Goal: Transaction & Acquisition: Purchase product/service

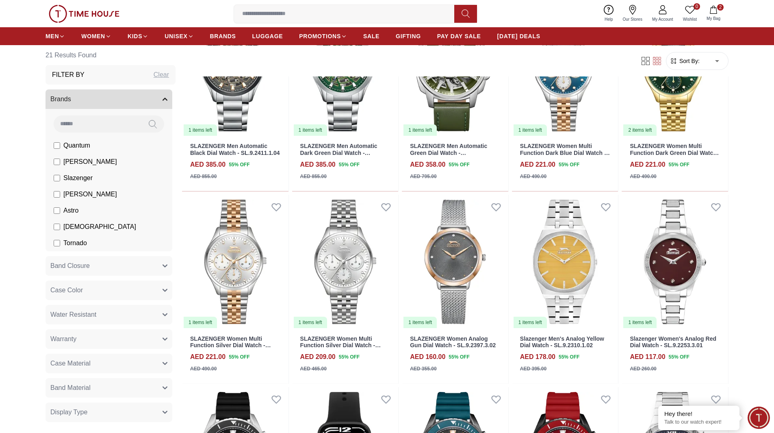
click at [716, 12] on icon "button" at bounding box center [714, 10] width 8 height 8
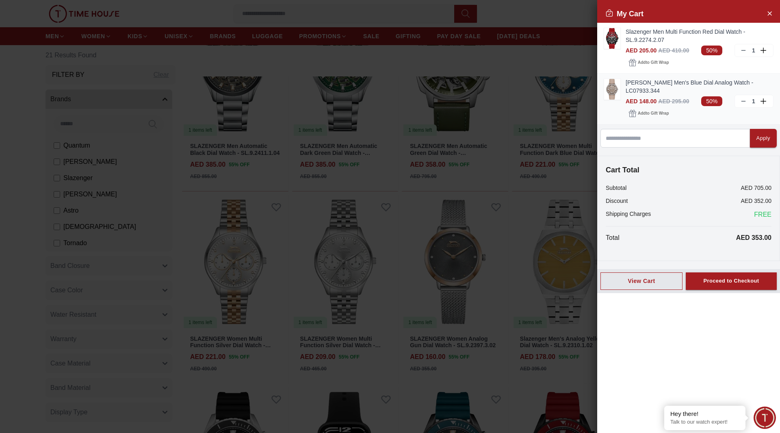
click at [741, 98] on icon at bounding box center [743, 101] width 7 height 7
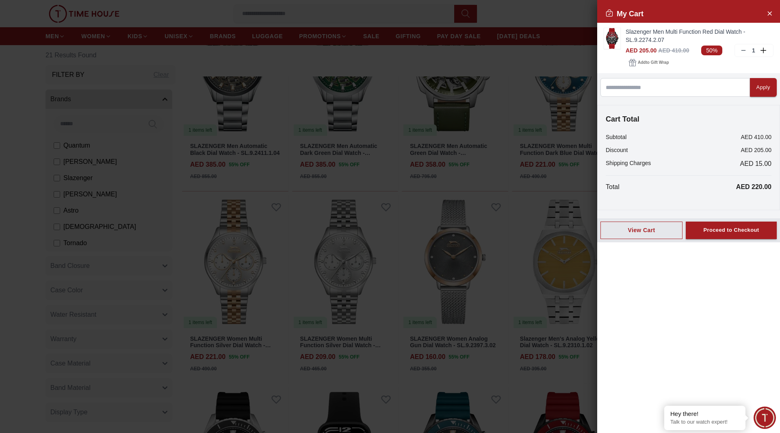
click at [513, 23] on div at bounding box center [390, 216] width 780 height 433
click at [771, 13] on icon "Close Account" at bounding box center [769, 13] width 7 height 10
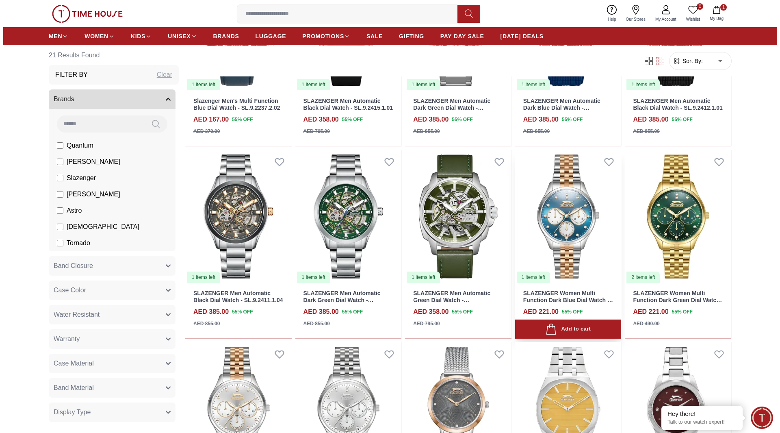
scroll to position [325, 0]
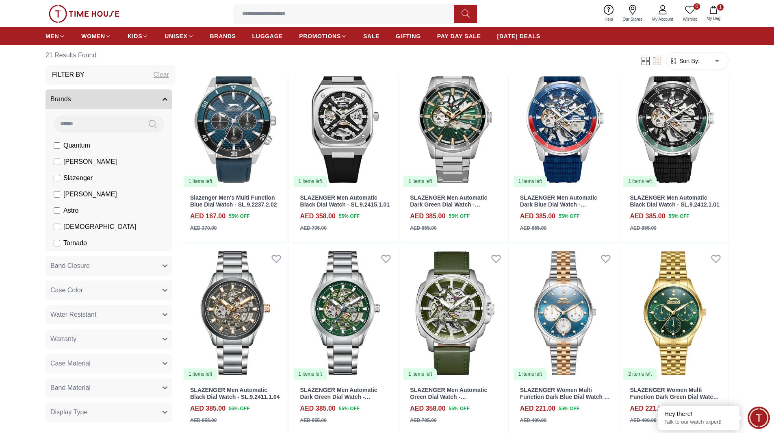
click at [716, 14] on button "1 My Bag" at bounding box center [714, 13] width 24 height 19
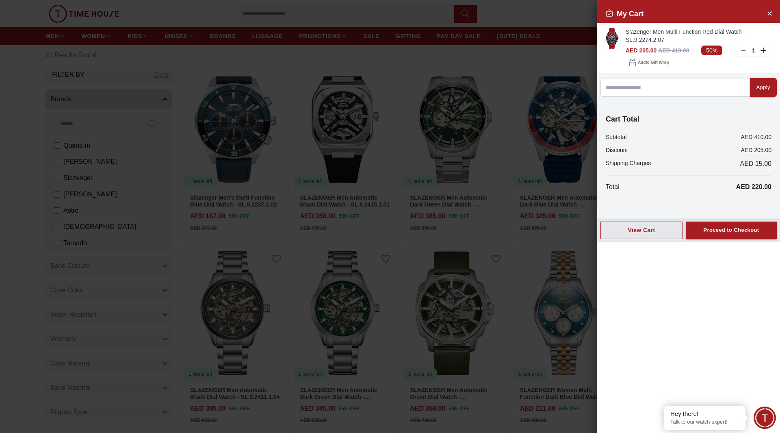
click at [516, 71] on div at bounding box center [390, 216] width 780 height 433
click at [771, 14] on icon "Close Account" at bounding box center [769, 13] width 7 height 10
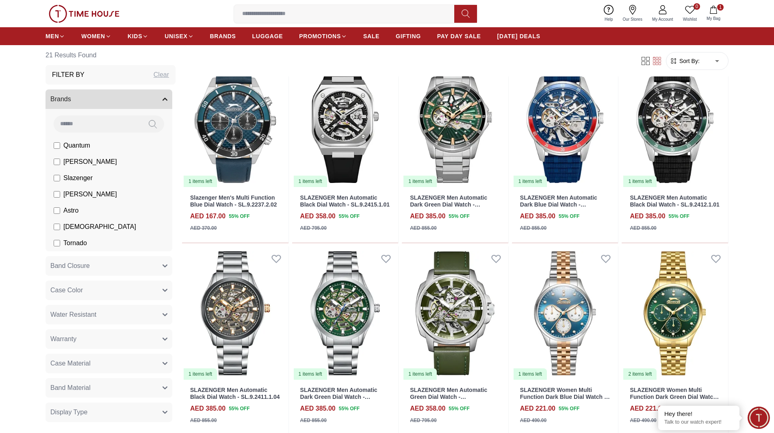
click at [719, 12] on button "1 My Bag" at bounding box center [714, 13] width 24 height 19
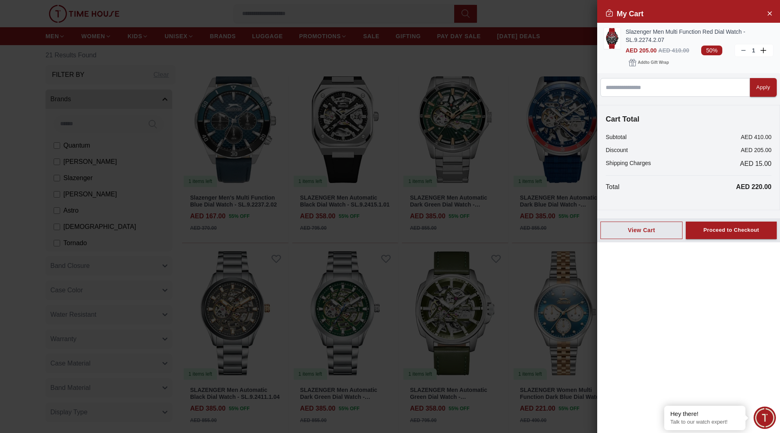
click at [614, 41] on img at bounding box center [612, 38] width 16 height 21
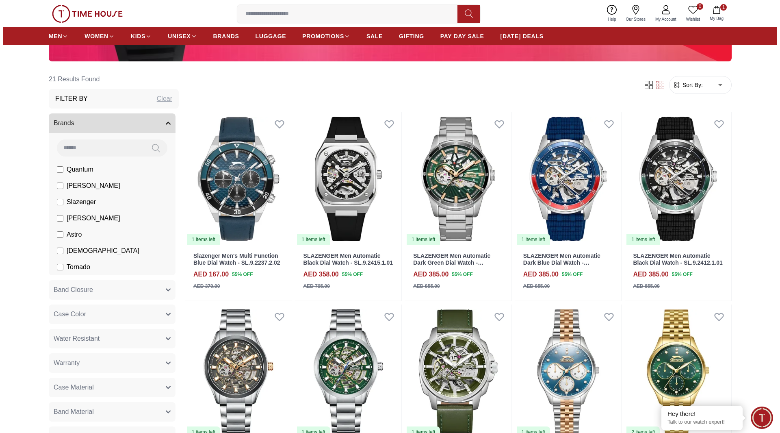
scroll to position [284, 0]
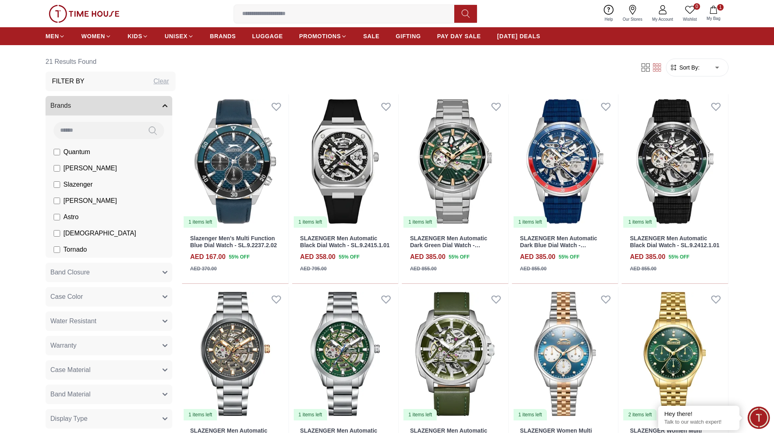
click at [716, 13] on icon "button" at bounding box center [713, 10] width 7 height 8
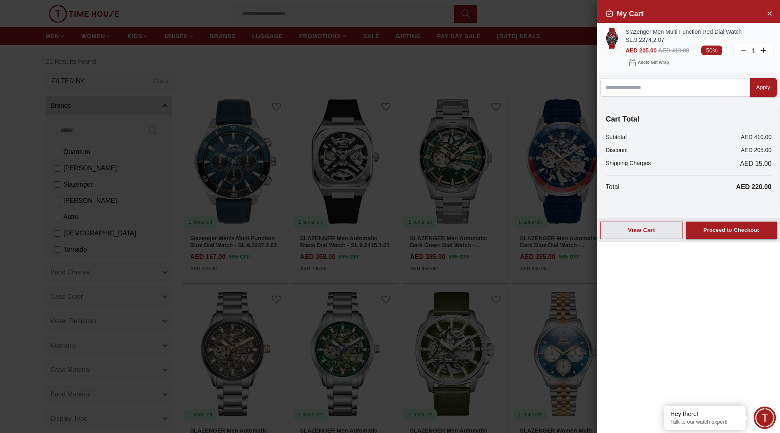
click at [618, 42] on img at bounding box center [612, 38] width 16 height 21
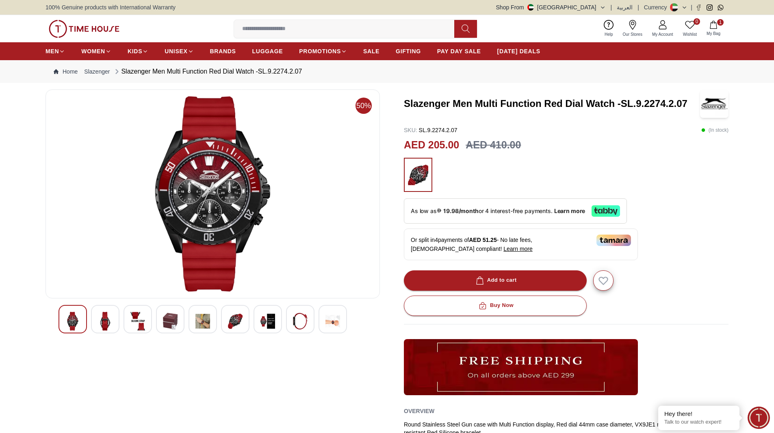
scroll to position [284, 0]
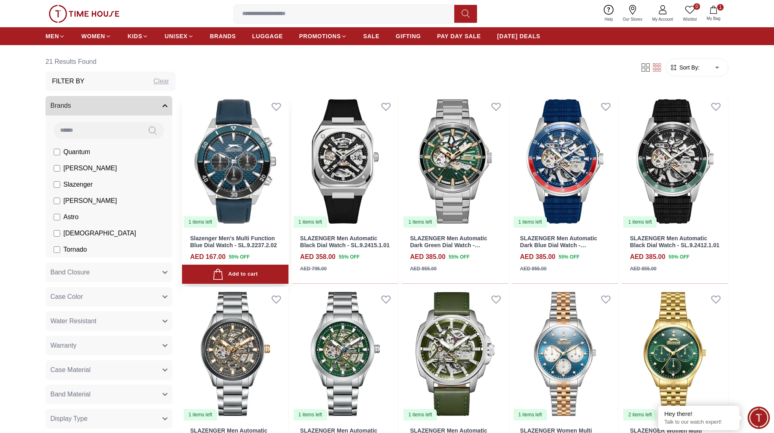
click at [263, 184] on img at bounding box center [235, 161] width 106 height 134
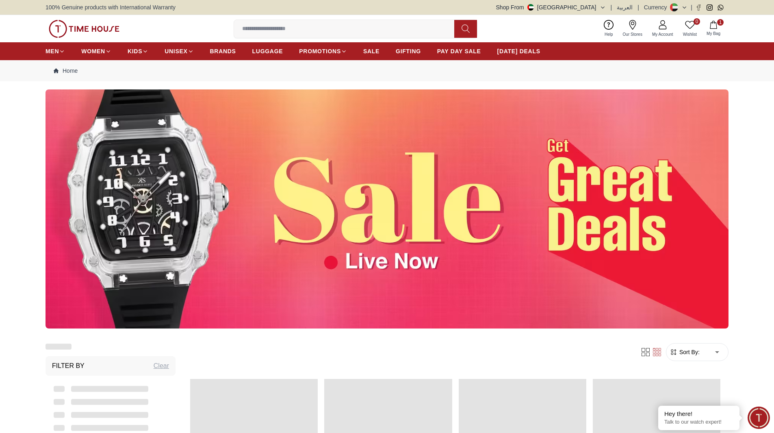
scroll to position [284, 0]
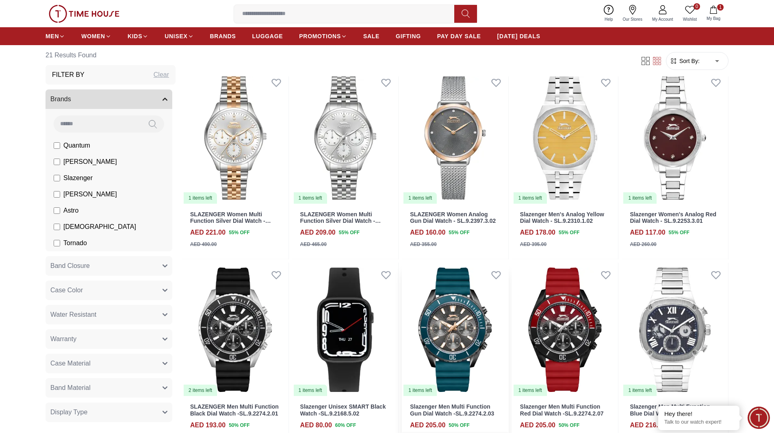
scroll to position [772, 0]
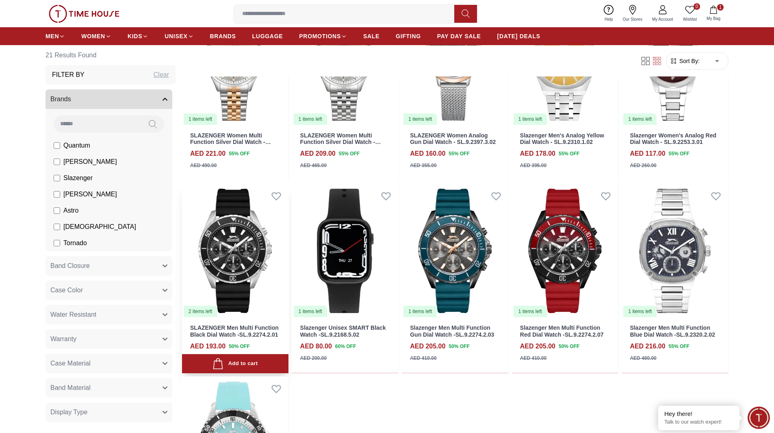
click at [222, 260] on img at bounding box center [235, 251] width 106 height 134
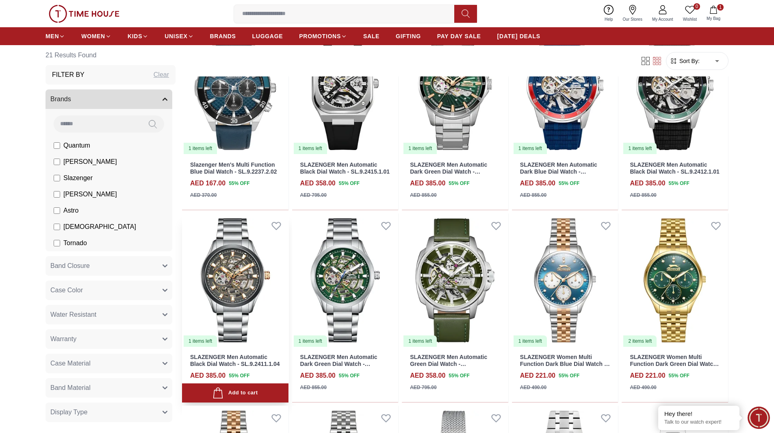
scroll to position [284, 0]
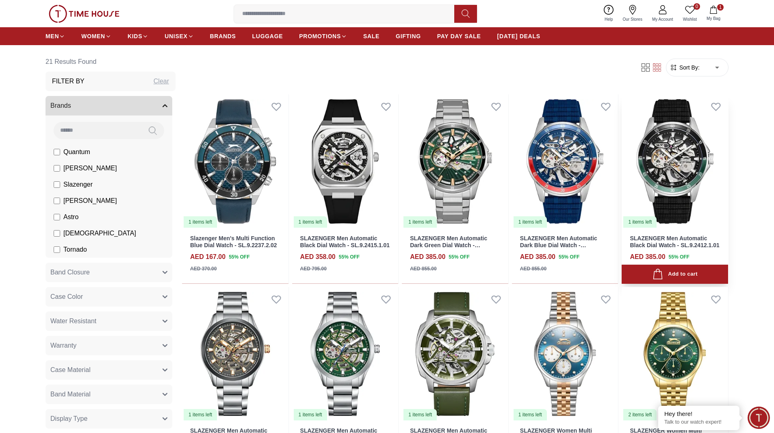
click at [668, 167] on img at bounding box center [675, 161] width 106 height 134
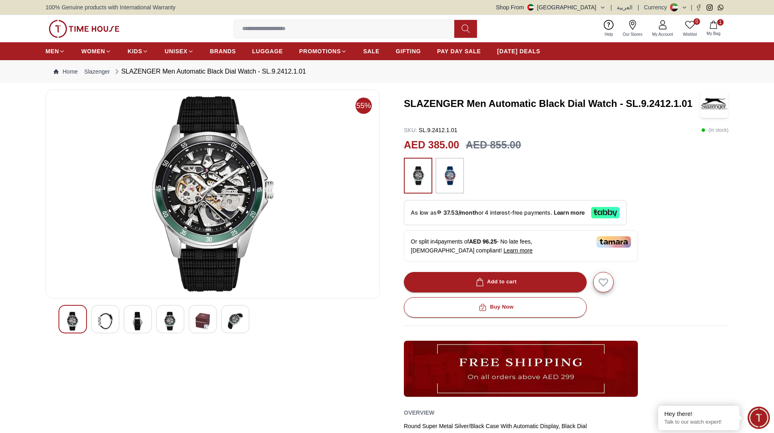
click at [228, 318] on div at bounding box center [235, 319] width 28 height 28
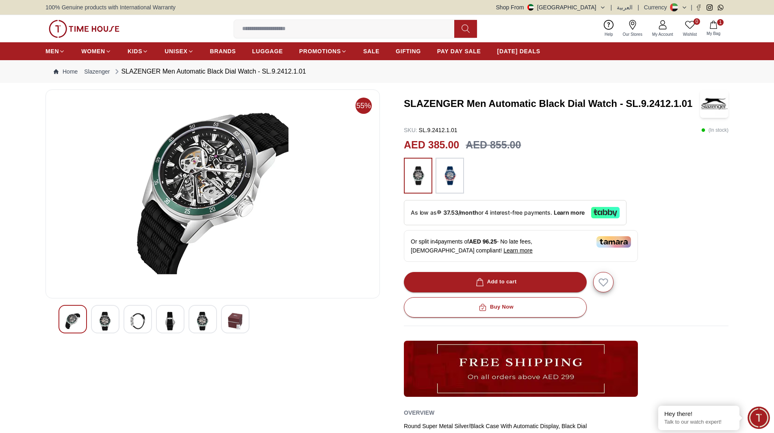
click at [212, 326] on div at bounding box center [203, 319] width 28 height 28
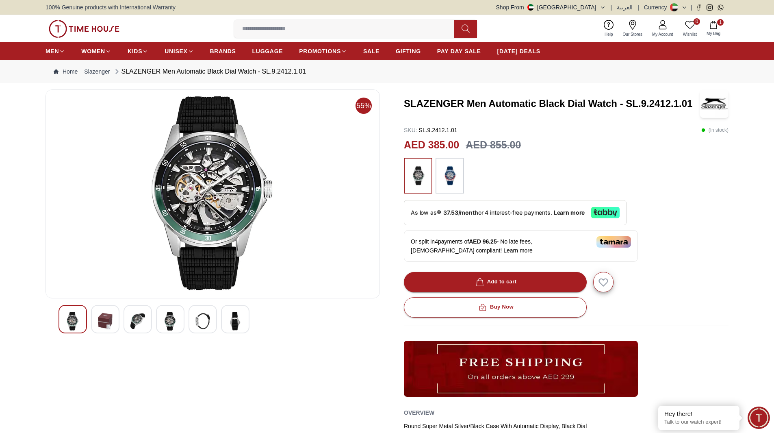
click at [139, 323] on img at bounding box center [137, 321] width 15 height 19
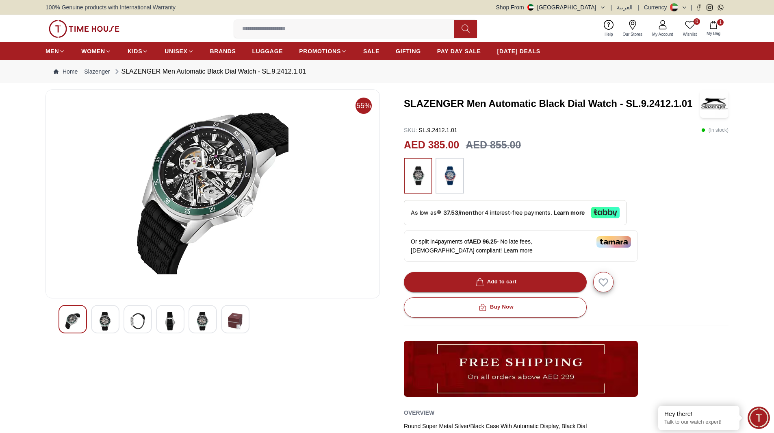
click at [75, 319] on img at bounding box center [72, 321] width 15 height 19
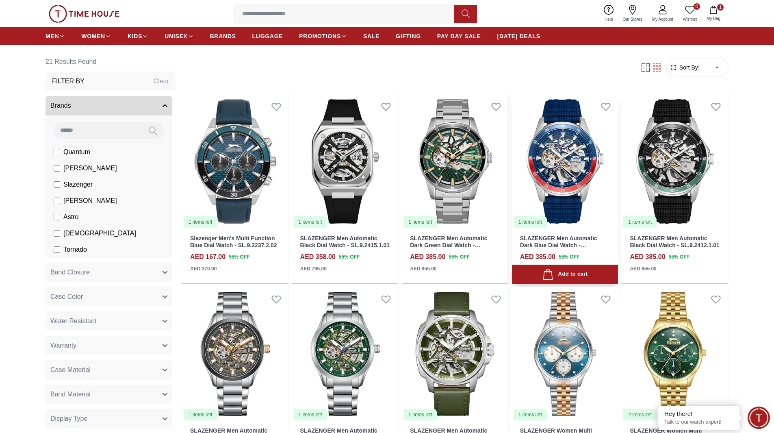
click at [556, 187] on img at bounding box center [565, 161] width 106 height 134
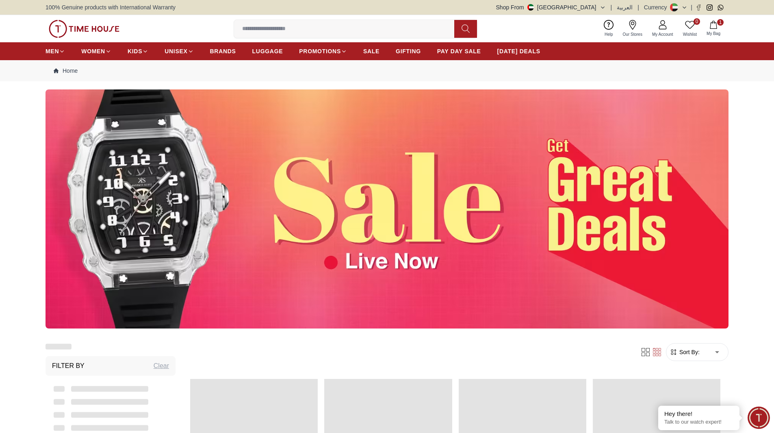
scroll to position [284, 0]
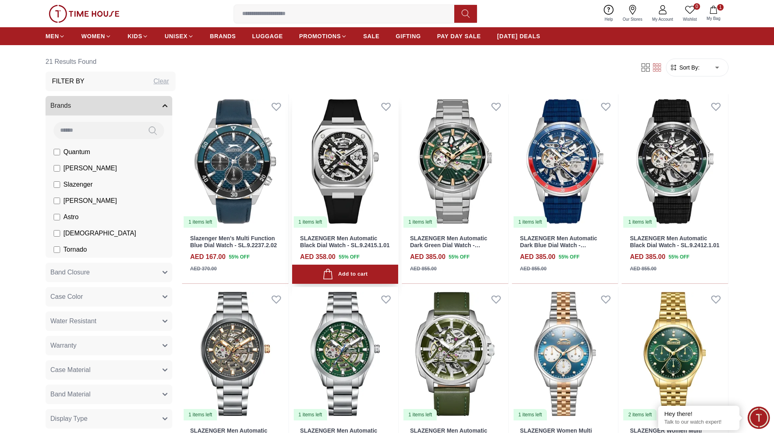
click at [351, 172] on img at bounding box center [345, 161] width 106 height 134
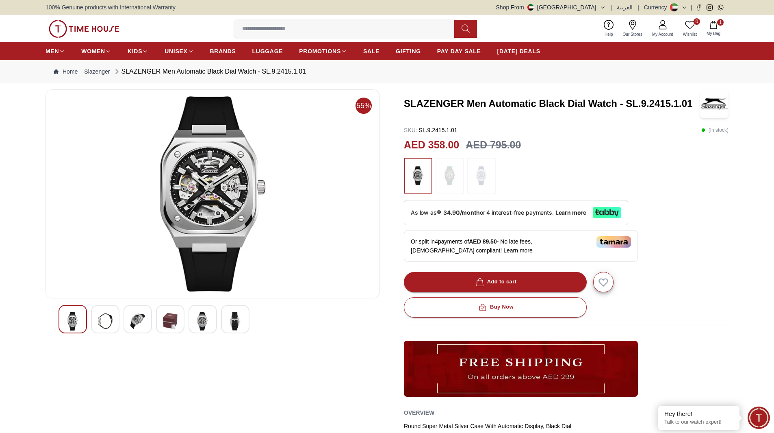
scroll to position [284, 0]
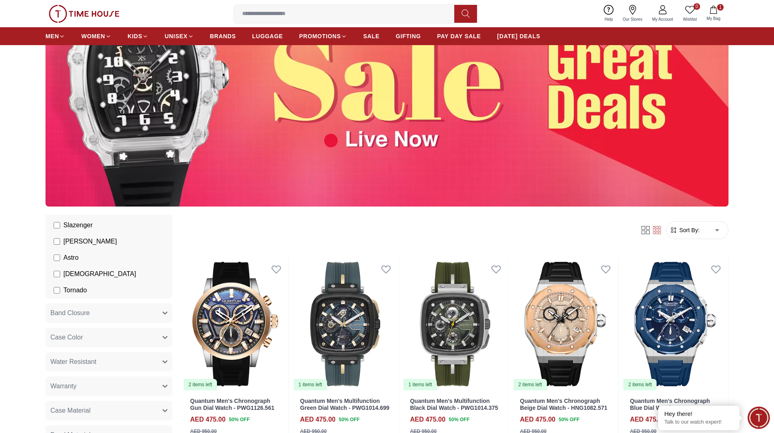
scroll to position [41, 0]
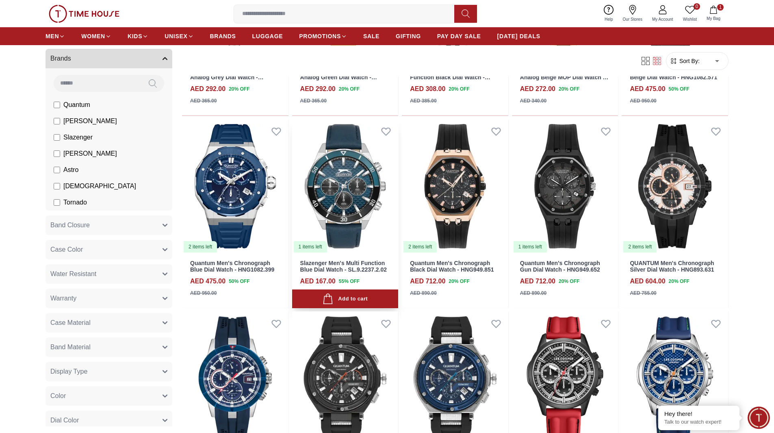
scroll to position [732, 0]
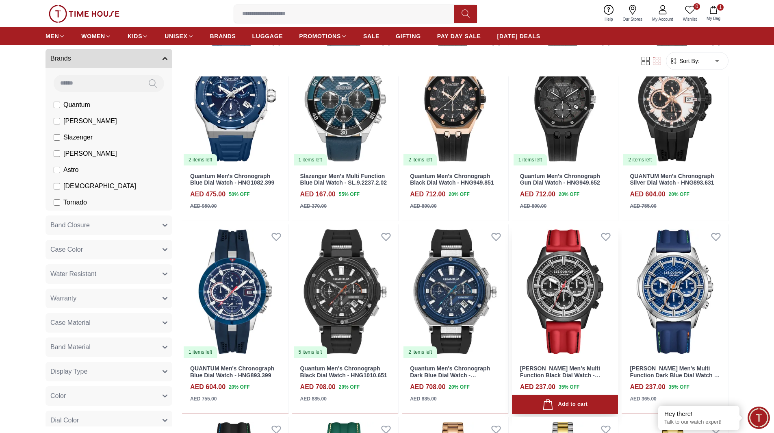
click at [593, 302] on img at bounding box center [565, 291] width 106 height 134
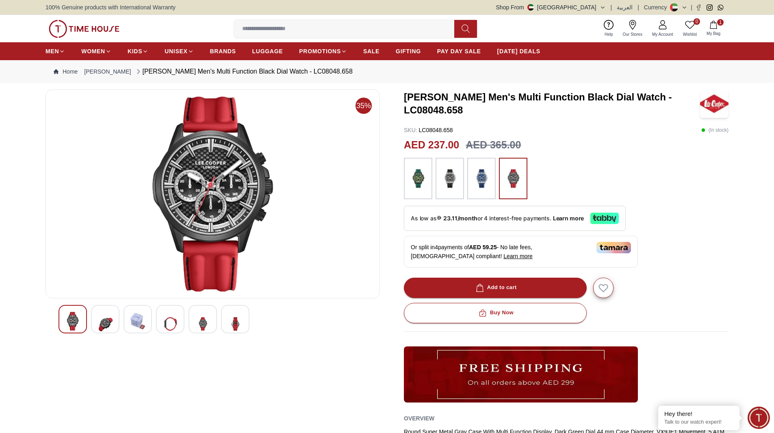
click at [426, 184] on img at bounding box center [418, 178] width 20 height 33
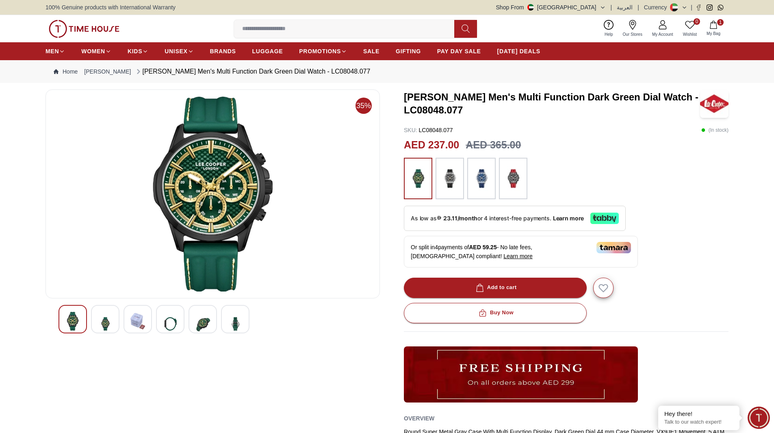
click at [452, 180] on img at bounding box center [450, 178] width 20 height 33
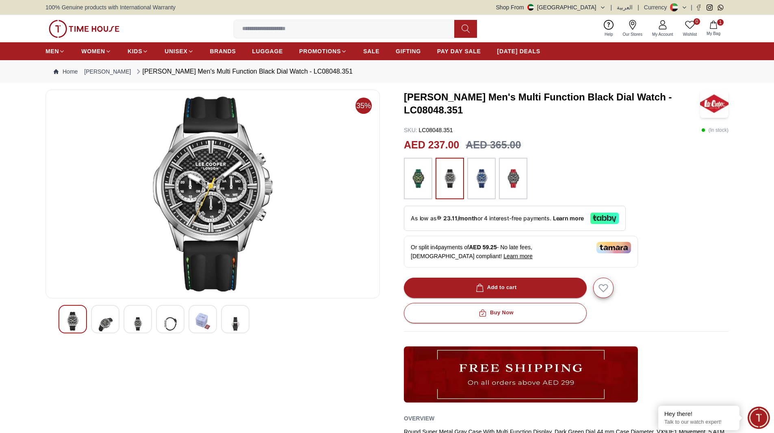
click at [486, 182] on img at bounding box center [481, 178] width 20 height 33
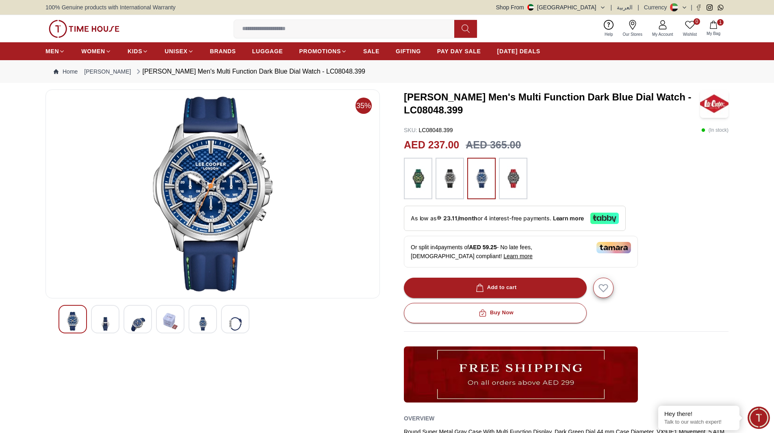
click at [515, 184] on img at bounding box center [513, 178] width 20 height 33
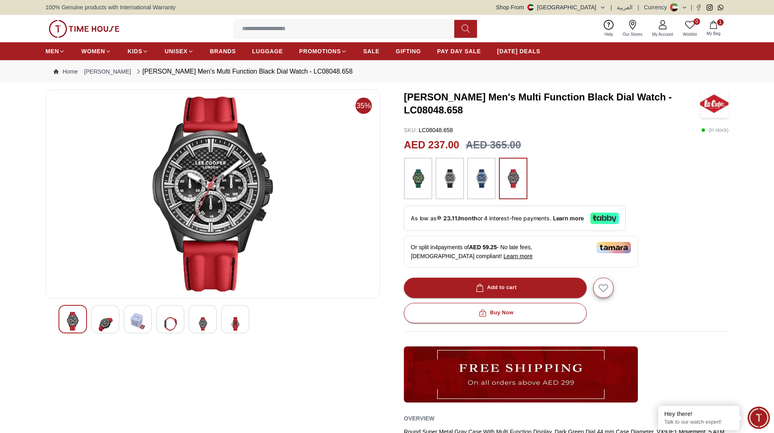
click at [98, 326] on img at bounding box center [105, 324] width 15 height 24
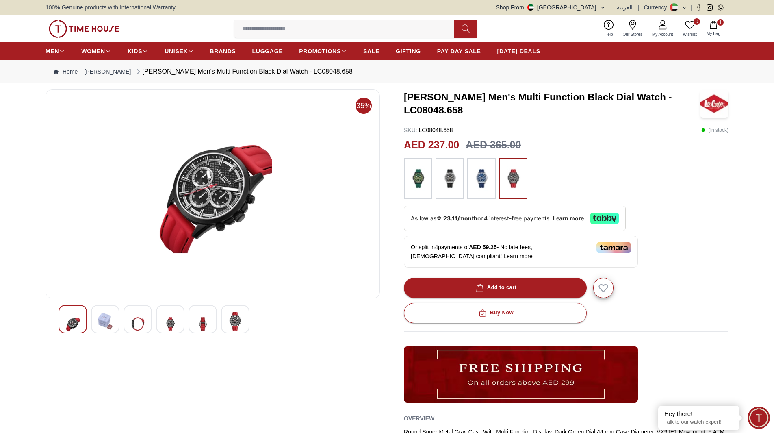
click at [136, 323] on img at bounding box center [137, 324] width 15 height 24
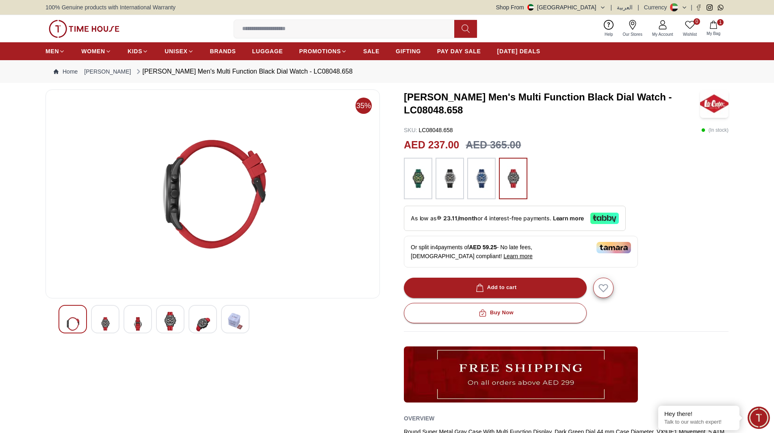
click at [173, 321] on img at bounding box center [170, 321] width 15 height 19
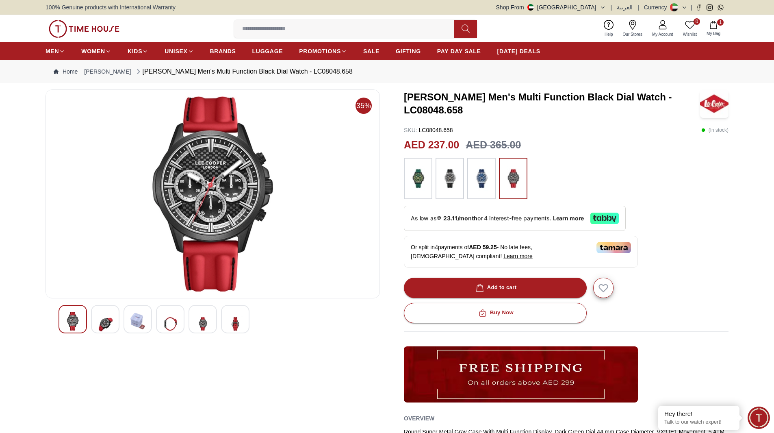
click at [206, 322] on img at bounding box center [202, 324] width 15 height 24
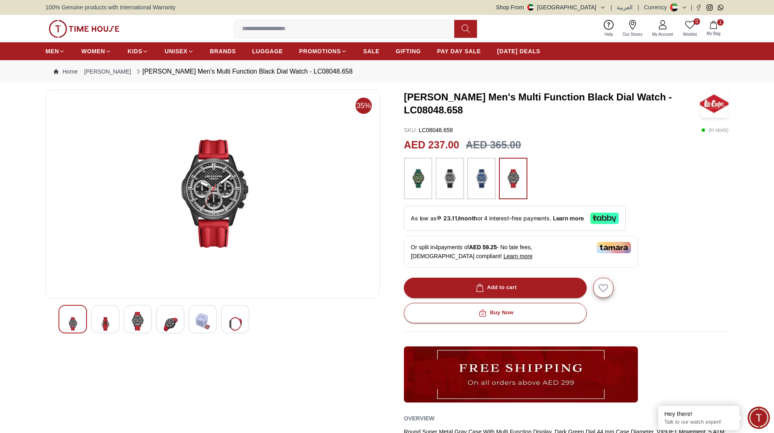
click at [239, 322] on img at bounding box center [235, 324] width 15 height 24
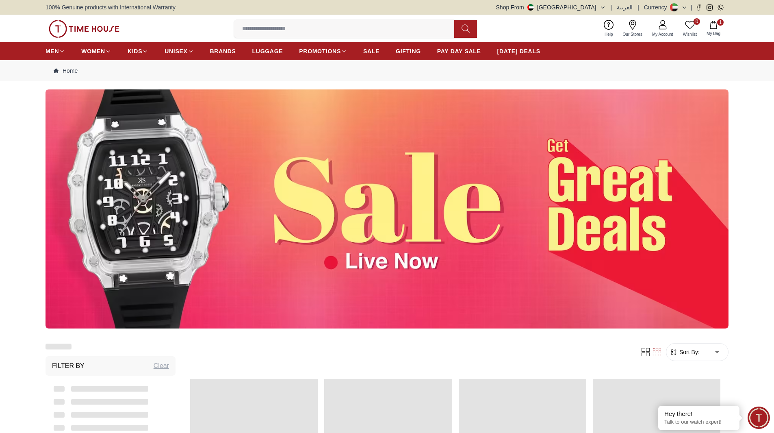
scroll to position [732, 0]
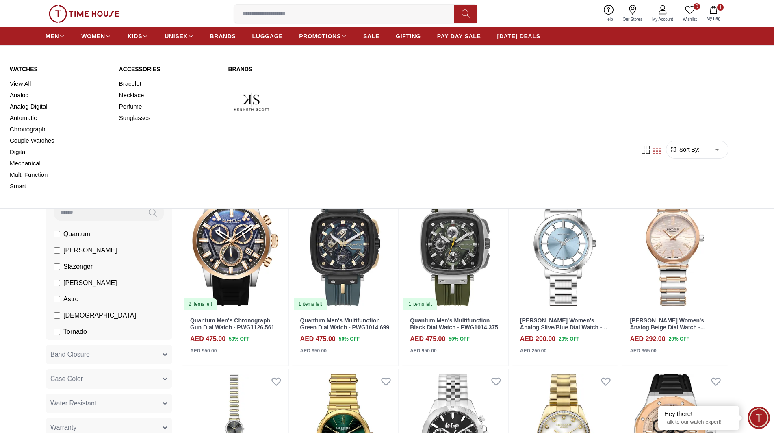
scroll to position [203, 0]
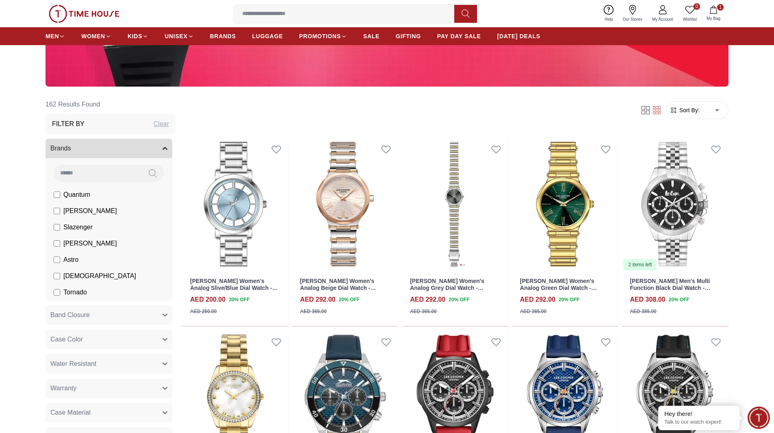
scroll to position [244, 0]
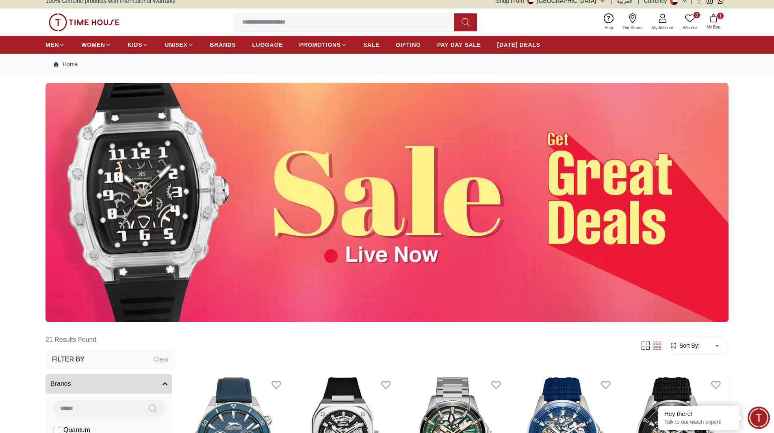
scroll to position [244, 0]
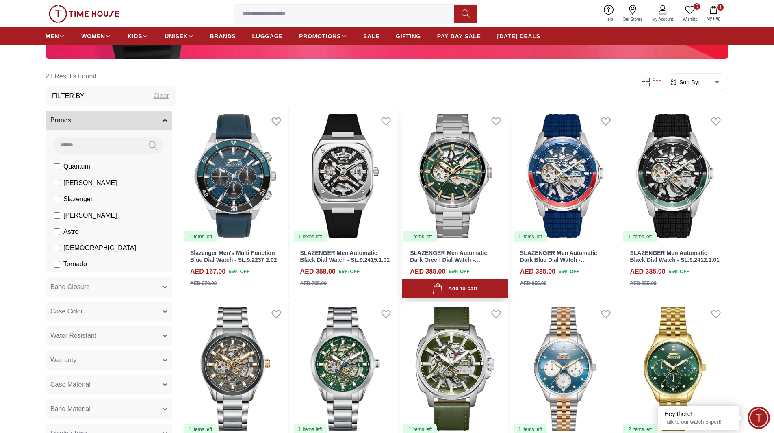
scroll to position [163, 0]
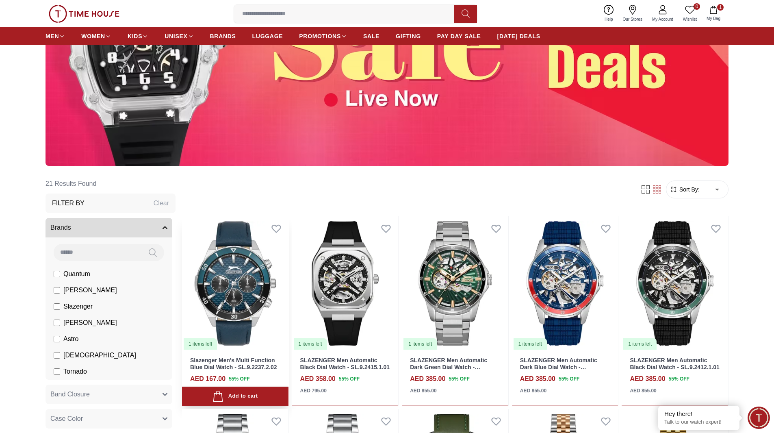
click at [221, 307] on img at bounding box center [235, 283] width 106 height 134
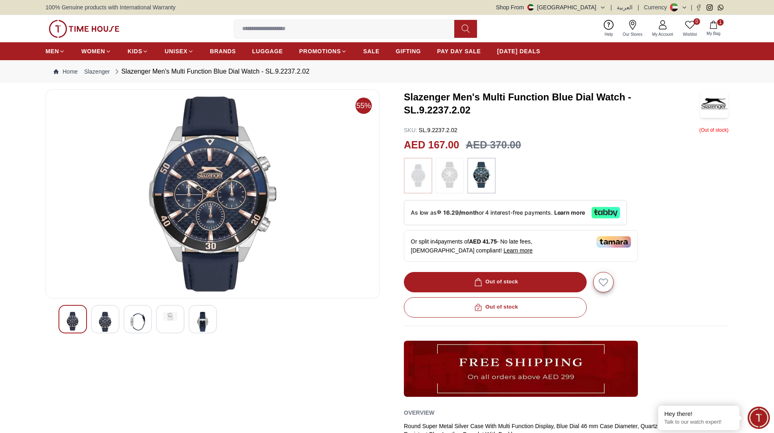
click at [460, 174] on div at bounding box center [450, 176] width 28 height 36
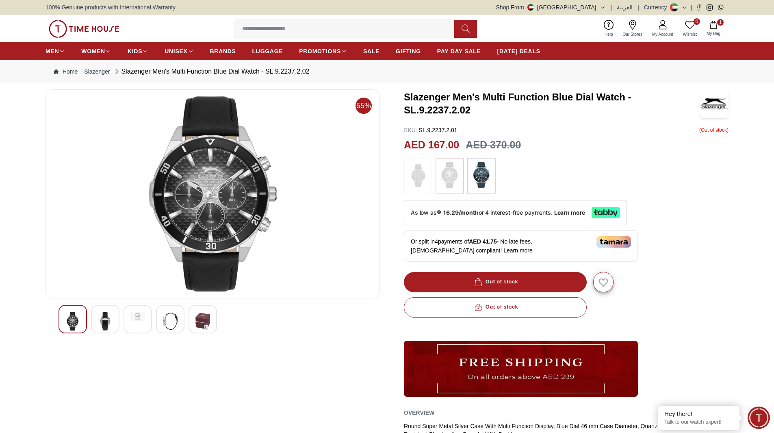
click at [420, 184] on img at bounding box center [418, 176] width 20 height 28
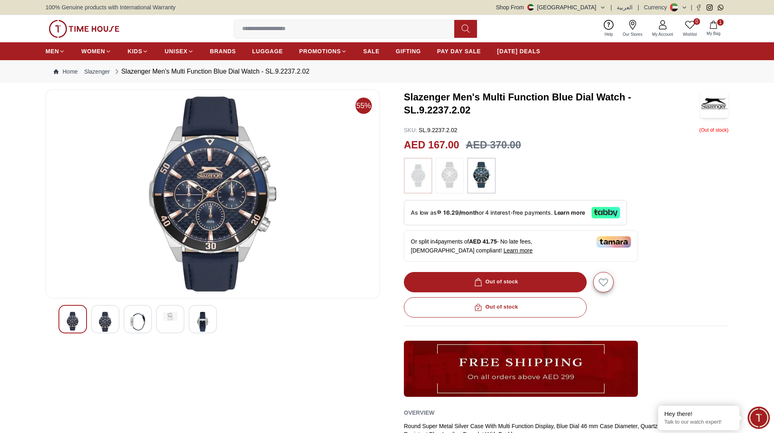
click at [469, 180] on div at bounding box center [481, 176] width 28 height 36
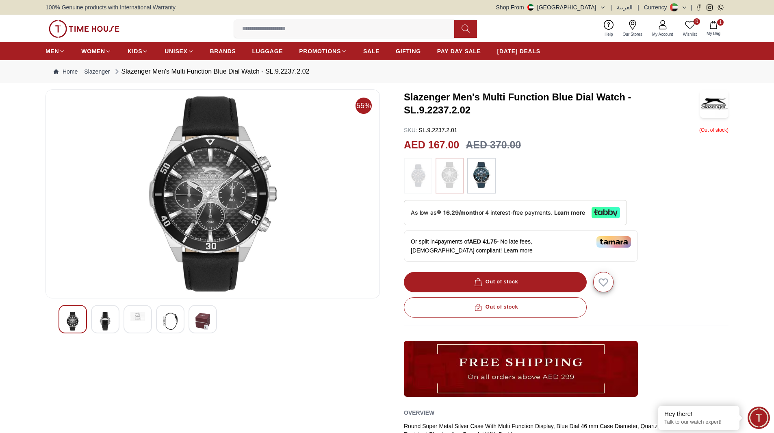
click at [421, 179] on img at bounding box center [418, 176] width 20 height 28
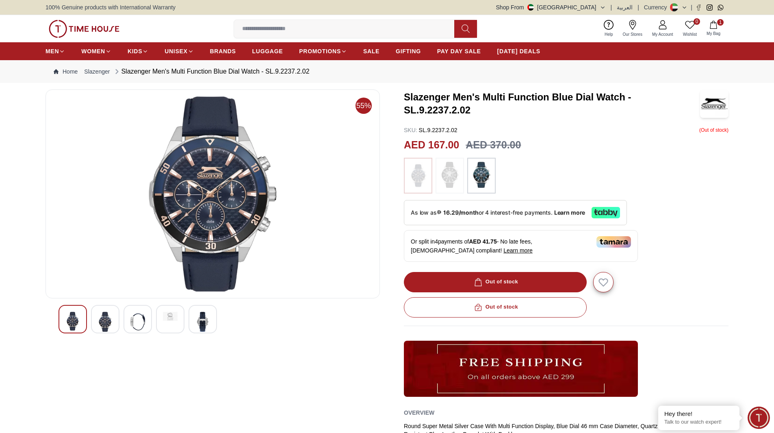
click at [476, 178] on img at bounding box center [481, 175] width 20 height 26
click at [414, 175] on img at bounding box center [418, 176] width 20 height 28
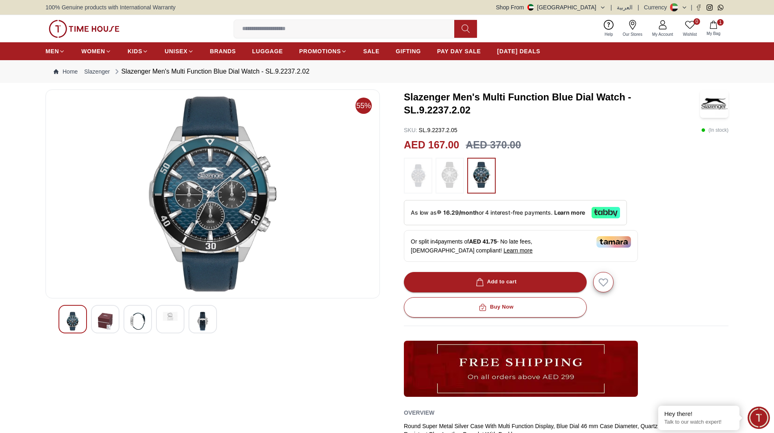
click at [415, 171] on img at bounding box center [418, 176] width 20 height 28
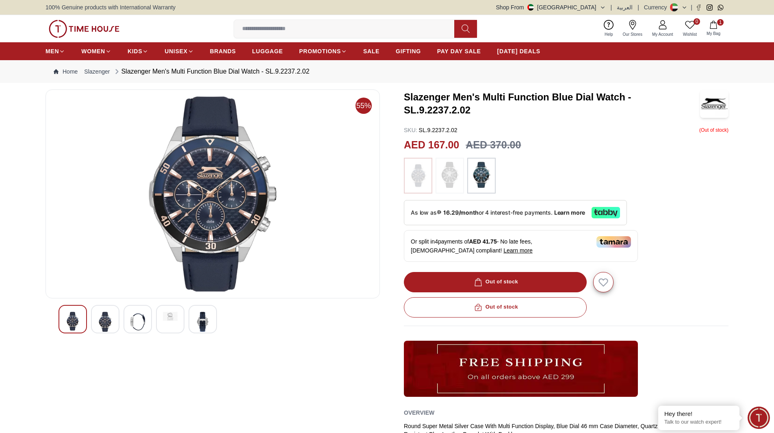
click at [455, 177] on img at bounding box center [450, 175] width 20 height 26
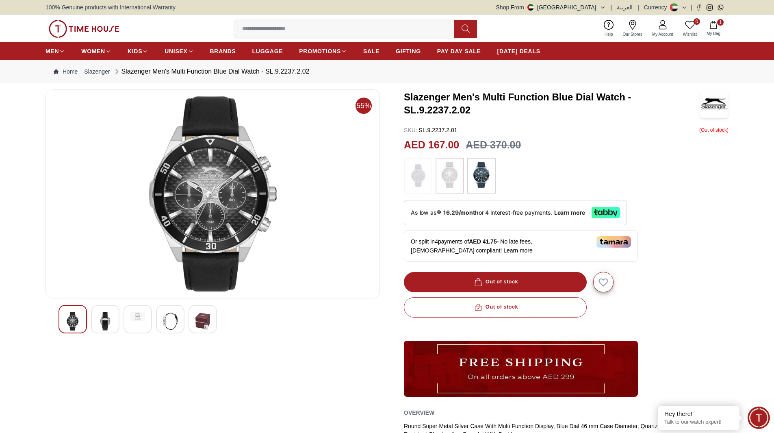
click at [415, 170] on img at bounding box center [418, 176] width 20 height 28
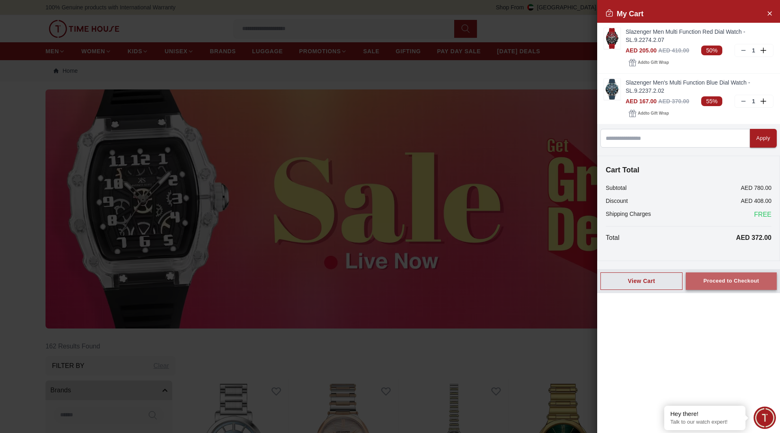
click at [716, 276] on div "Proceed to Checkout" at bounding box center [731, 280] width 56 height 9
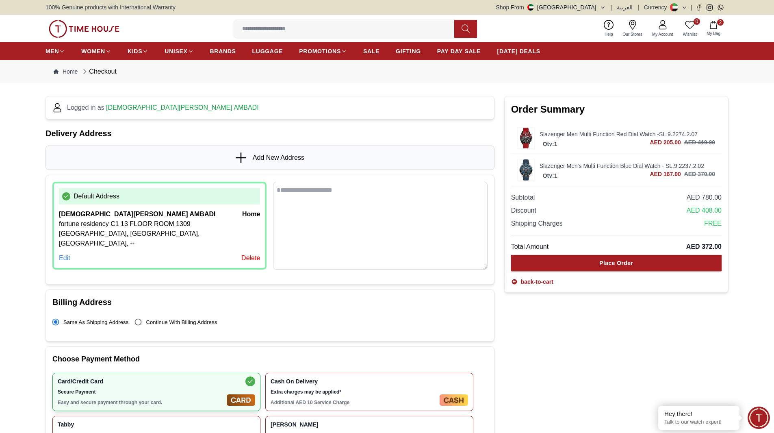
click at [67, 253] on div "Edit" at bounding box center [64, 258] width 11 height 10
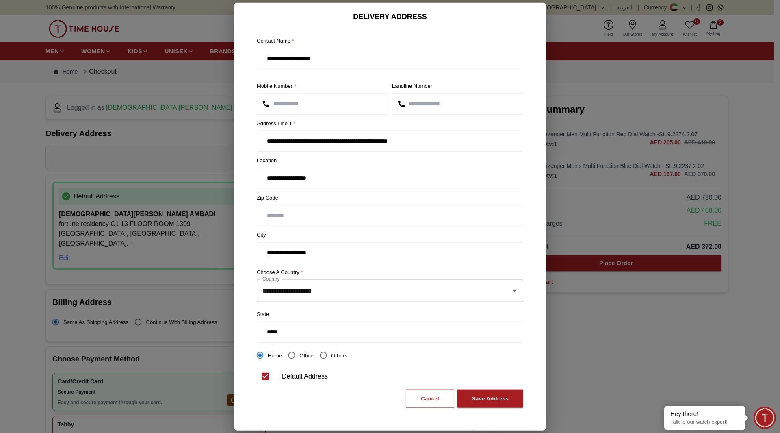
drag, startPoint x: 438, startPoint y: 146, endPoint x: 256, endPoint y: 147, distance: 182.5
click at [256, 147] on div "**********" at bounding box center [390, 219] width 280 height 389
type input "**********"
click at [460, 111] on input "number" at bounding box center [458, 103] width 130 height 20
type input "*********"
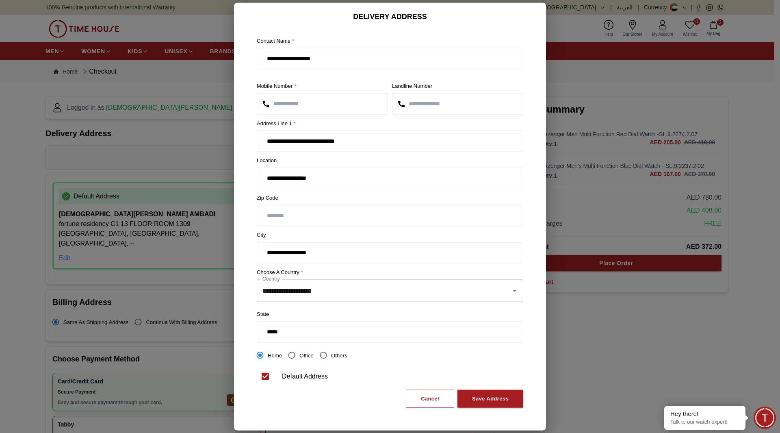
drag, startPoint x: 335, startPoint y: 182, endPoint x: 260, endPoint y: 179, distance: 75.2
click at [260, 179] on input "**********" at bounding box center [390, 178] width 266 height 20
type input "**********"
click at [292, 217] on input "number" at bounding box center [390, 215] width 266 height 20
type input "****"
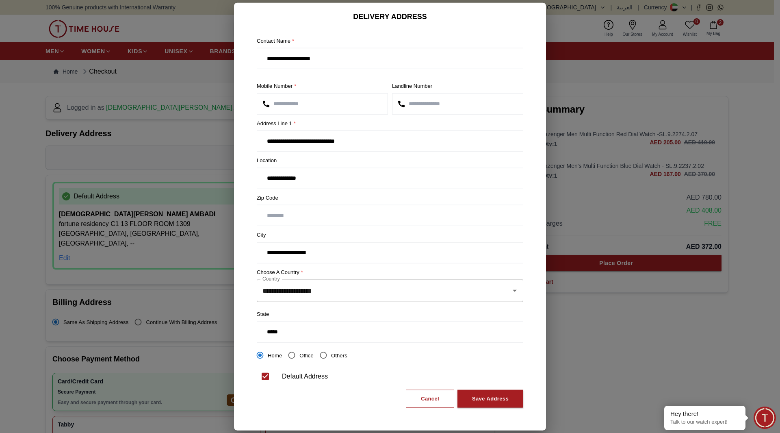
click at [334, 255] on input "**********" at bounding box center [390, 252] width 266 height 20
drag, startPoint x: 334, startPoint y: 255, endPoint x: 278, endPoint y: 257, distance: 56.1
click at [278, 257] on input "**********" at bounding box center [390, 252] width 266 height 20
type input "*****"
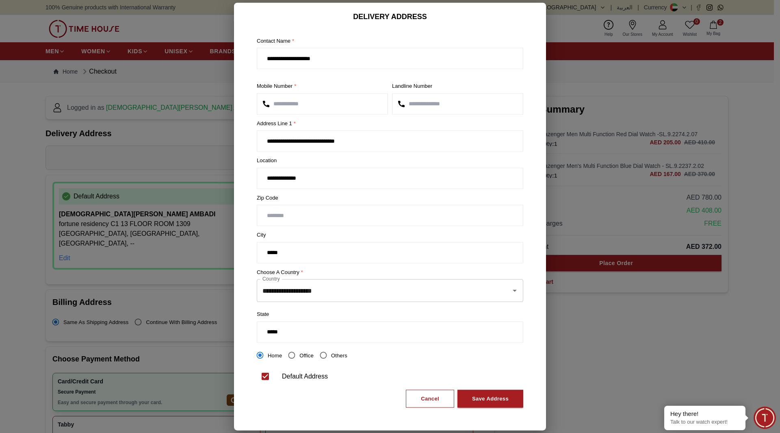
click at [389, 242] on div "*****" at bounding box center [390, 252] width 267 height 21
drag, startPoint x: 312, startPoint y: 339, endPoint x: 253, endPoint y: 333, distance: 59.2
click at [253, 333] on div "**********" at bounding box center [390, 219] width 280 height 389
click at [399, 341] on input "*****" at bounding box center [390, 331] width 266 height 20
type input "*****"
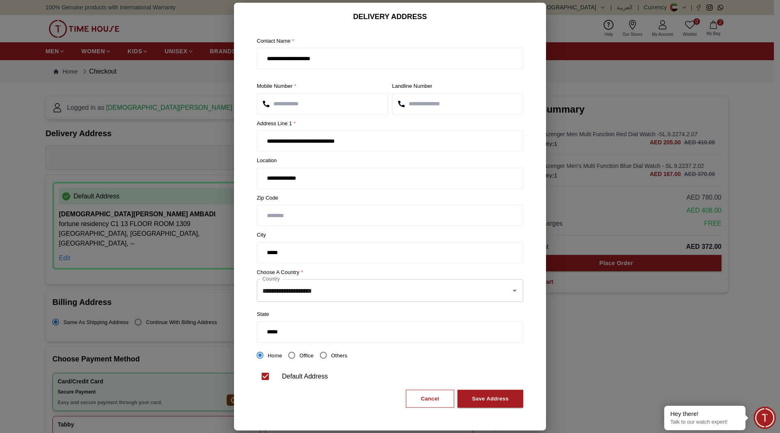
click at [393, 319] on div "State *****" at bounding box center [390, 326] width 267 height 33
click at [480, 397] on div "Save Address" at bounding box center [490, 398] width 37 height 9
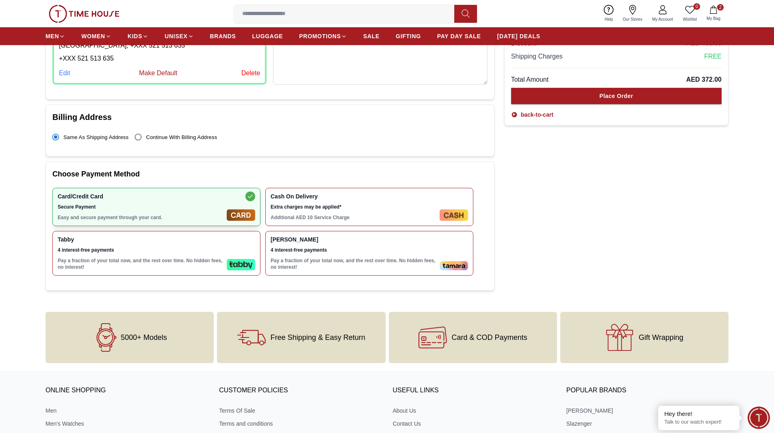
scroll to position [203, 0]
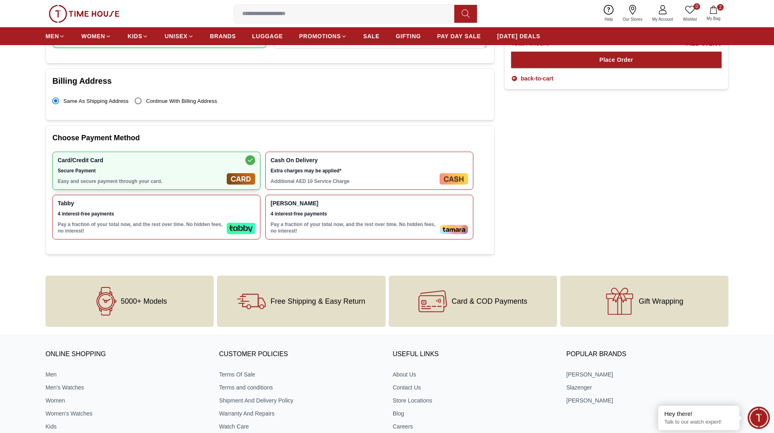
click at [181, 176] on div "Card/Credit Card Secure Payment Easy and secure payment through your card." at bounding box center [141, 171] width 166 height 28
click at [248, 179] on img at bounding box center [241, 178] width 28 height 11
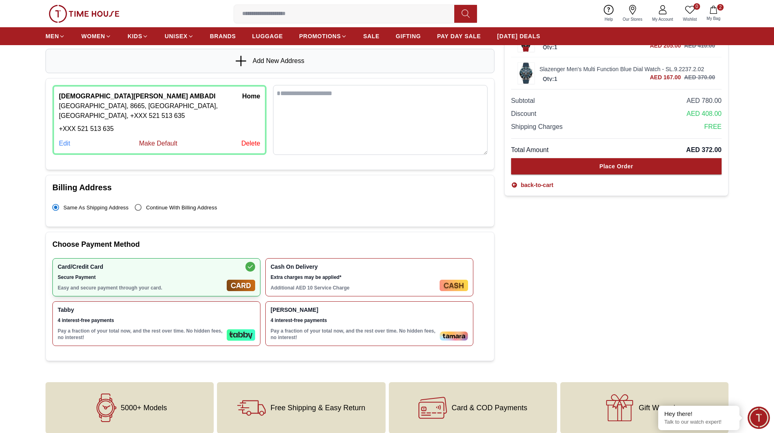
scroll to position [81, 0]
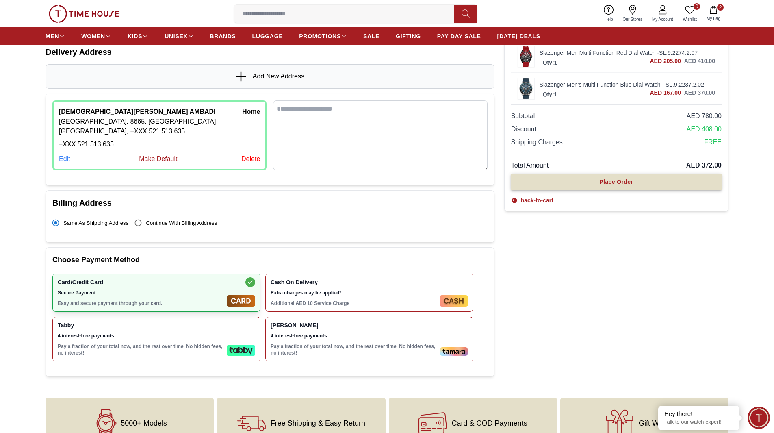
click at [618, 182] on div "Place Order" at bounding box center [616, 182] width 34 height 8
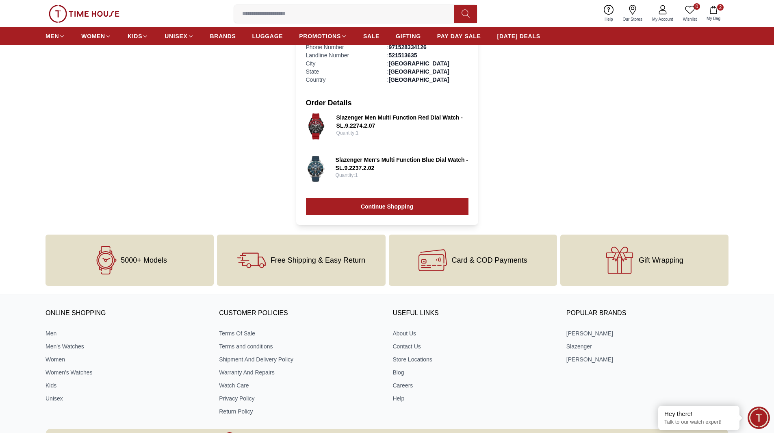
scroll to position [81, 0]
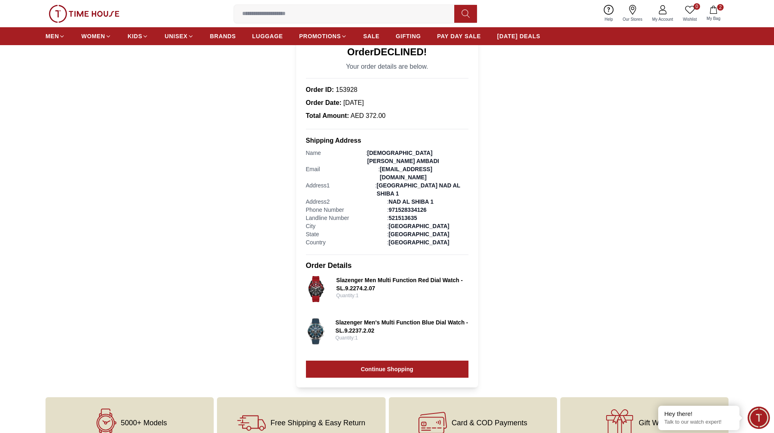
click at [714, 9] on icon "button" at bounding box center [714, 10] width 8 height 8
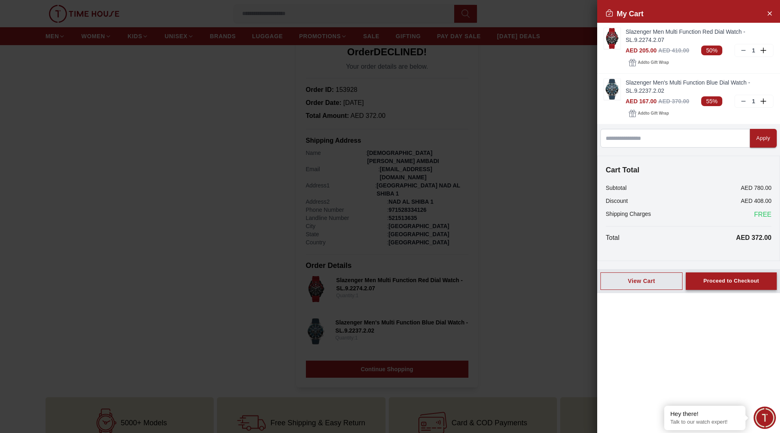
click at [722, 276] on div "Proceed to Checkout" at bounding box center [731, 280] width 56 height 9
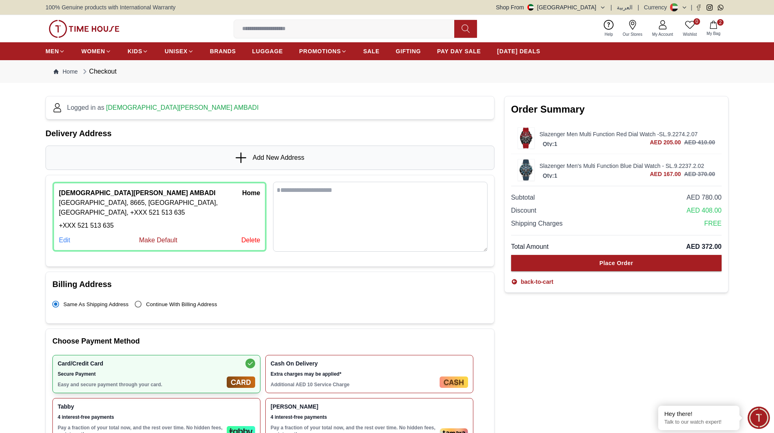
click at [68, 239] on div "Edit" at bounding box center [64, 240] width 11 height 10
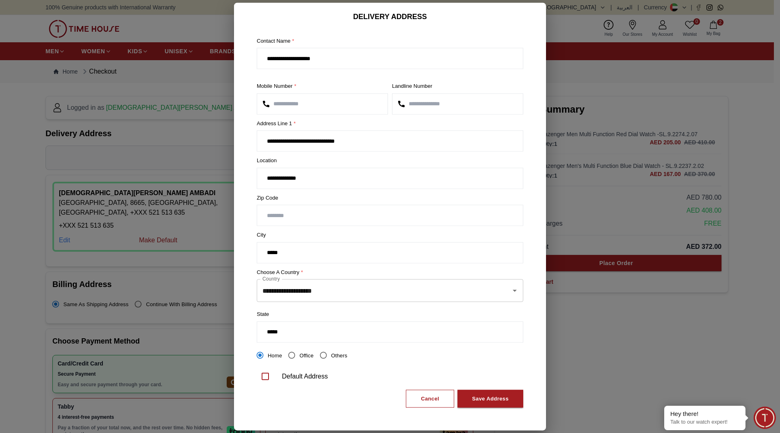
drag, startPoint x: 335, startPoint y: 60, endPoint x: 265, endPoint y: 70, distance: 71.0
click at [265, 70] on div "**********" at bounding box center [390, 55] width 267 height 37
click at [370, 60] on input "**********" at bounding box center [390, 58] width 266 height 20
drag, startPoint x: 354, startPoint y: 59, endPoint x: 267, endPoint y: 61, distance: 87.0
click at [267, 61] on input "**********" at bounding box center [390, 58] width 266 height 20
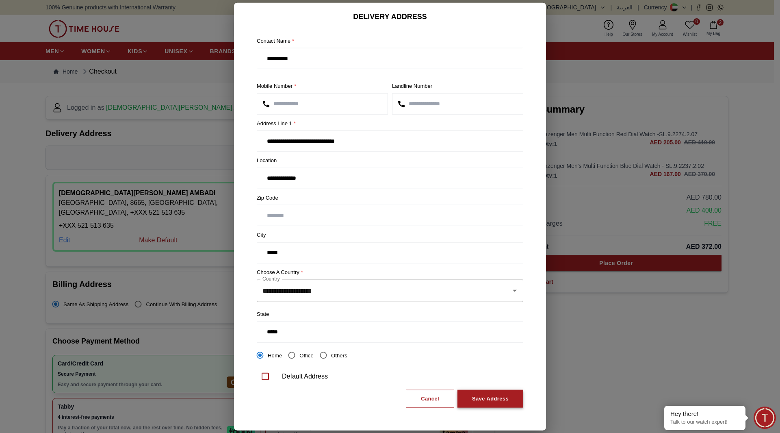
type input "**********"
click at [487, 395] on div "Save Address" at bounding box center [490, 398] width 37 height 9
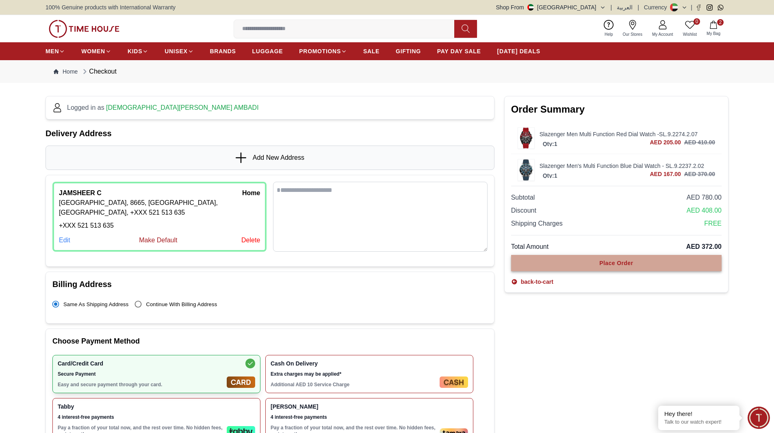
click at [592, 262] on button "Place Order" at bounding box center [616, 263] width 211 height 16
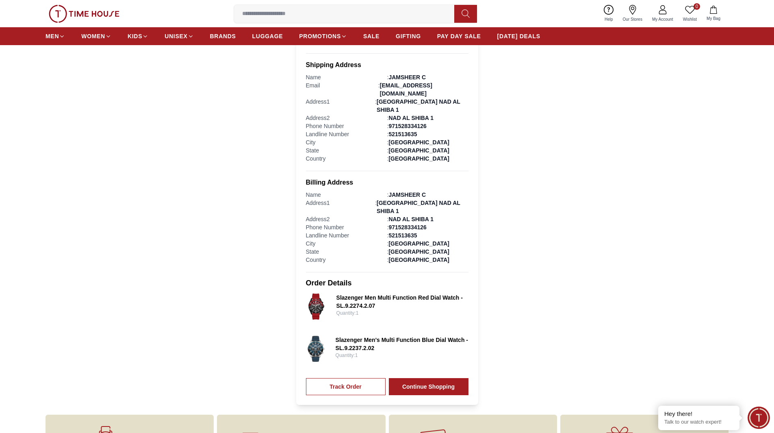
scroll to position [284, 0]
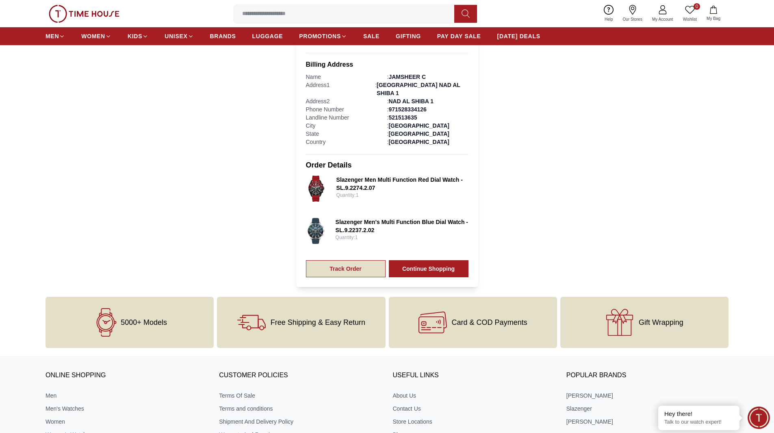
click at [348, 260] on link "Track Order" at bounding box center [346, 268] width 80 height 17
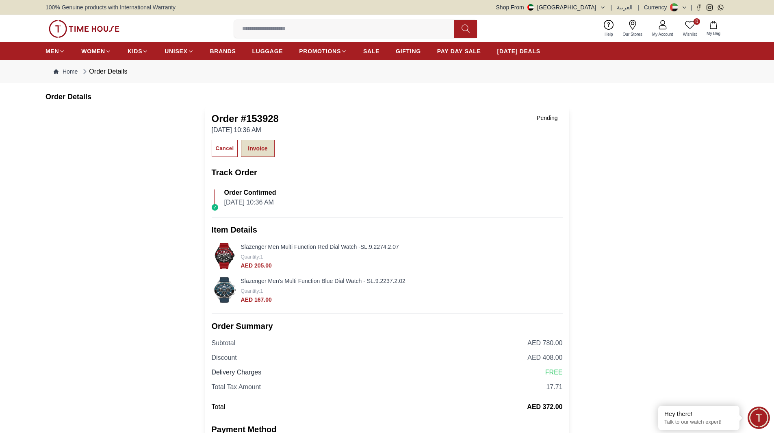
click at [255, 150] on link "Invoice" at bounding box center [257, 148] width 33 height 17
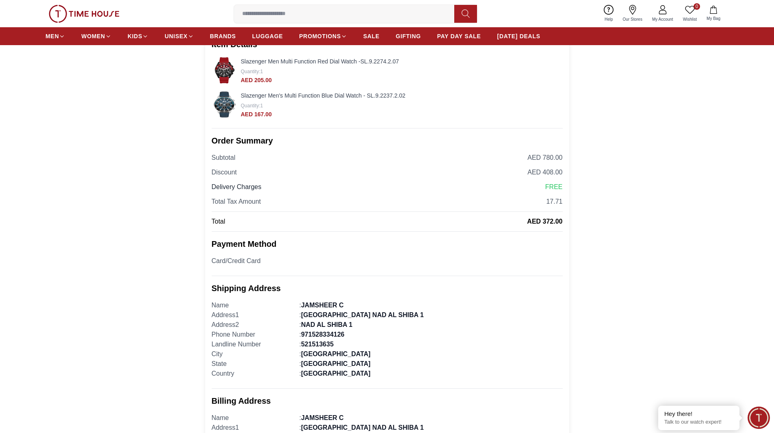
scroll to position [81, 0]
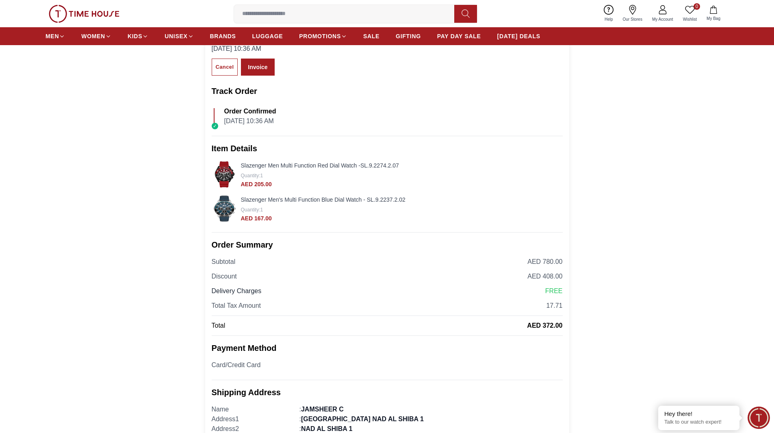
scroll to position [284, 0]
